Goal: Consume media (video, audio): Consume media (video, audio)

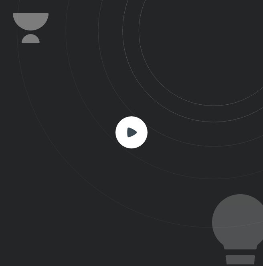
scroll to position [266, 263]
click at [127, 126] on rect at bounding box center [132, 132] width 32 height 32
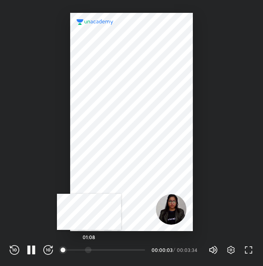
click at [89, 248] on div at bounding box center [88, 250] width 6 height 6
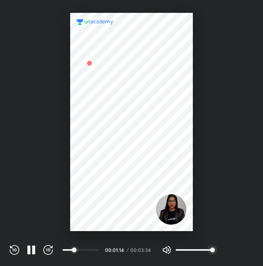
click at [227, 248] on icon "button" at bounding box center [231, 250] width 10 height 10
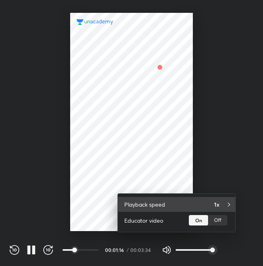
click at [216, 207] on h4 "1x" at bounding box center [216, 204] width 5 height 8
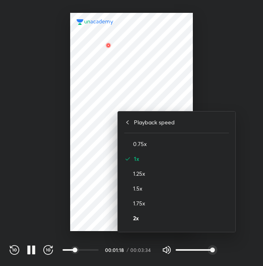
click at [213, 222] on h4 "2x" at bounding box center [181, 218] width 96 height 8
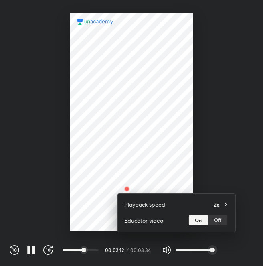
click at [234, 104] on div at bounding box center [131, 133] width 263 height 266
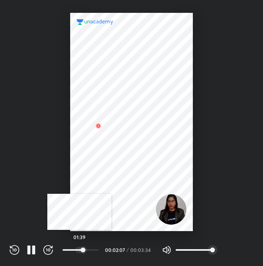
click at [79, 252] on div at bounding box center [78, 250] width 6 height 6
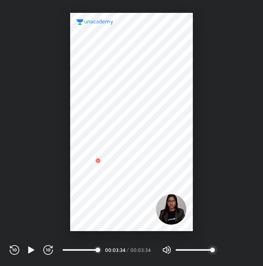
click at [155, 118] on div at bounding box center [131, 122] width 123 height 218
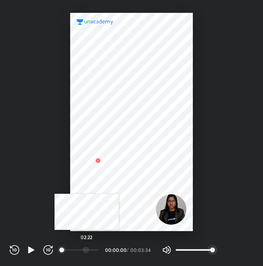
click at [87, 247] on div at bounding box center [86, 250] width 6 height 6
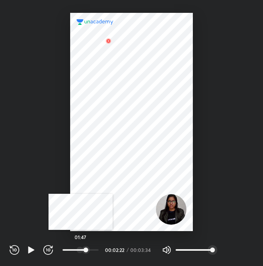
click at [81, 248] on div at bounding box center [80, 250] width 6 height 6
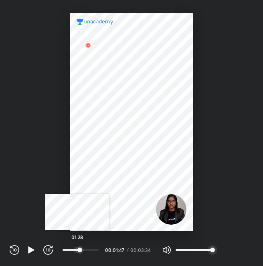
click at [77, 248] on div at bounding box center [76, 250] width 6 height 6
click at [81, 250] on div at bounding box center [80, 250] width 6 height 6
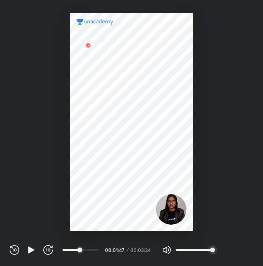
click at [116, 189] on div at bounding box center [131, 122] width 123 height 218
